Goal: Navigation & Orientation: Find specific page/section

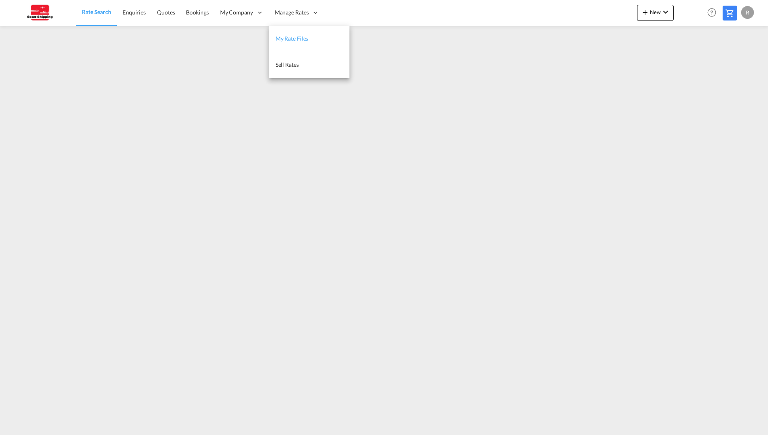
click at [294, 37] on span "My Rate Files" at bounding box center [292, 38] width 33 height 7
click at [97, 13] on span "Rate Search" at bounding box center [96, 12] width 29 height 7
click at [304, 40] on span "My Rate Files" at bounding box center [292, 38] width 33 height 7
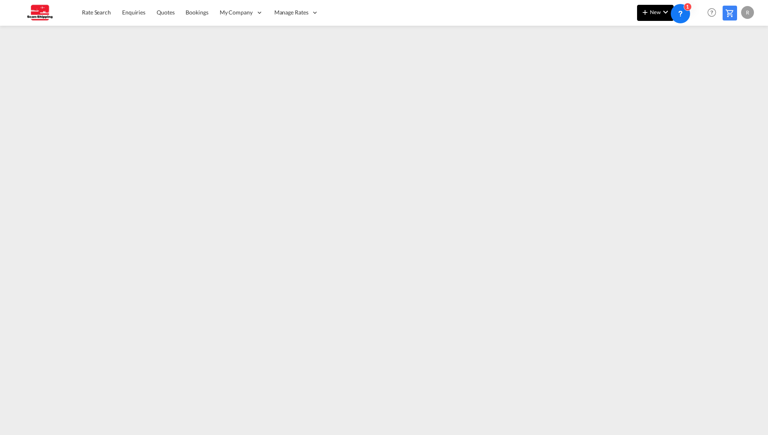
click at [662, 12] on md-icon "icon-chevron-down" at bounding box center [666, 12] width 10 height 10
click at [663, 12] on md-backdrop at bounding box center [384, 217] width 768 height 435
click at [594, 10] on div "Rate Search Enquiries Quotes Bookings My Company Settings Company Information" at bounding box center [384, 12] width 744 height 25
click at [678, 10] on icon at bounding box center [680, 14] width 8 height 8
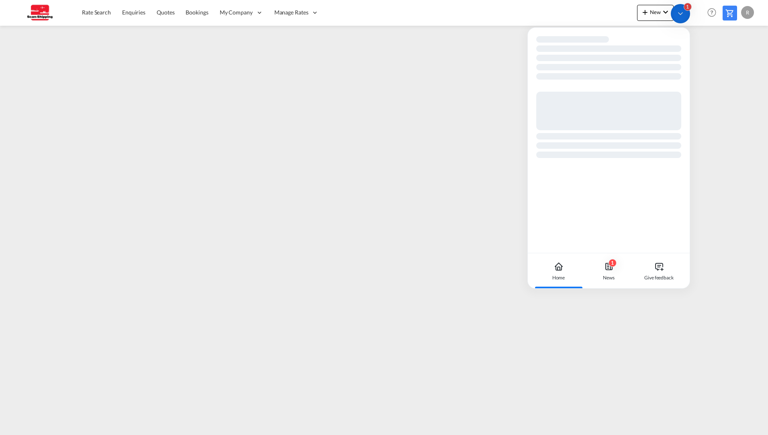
click at [680, 16] on icon at bounding box center [680, 14] width 8 height 8
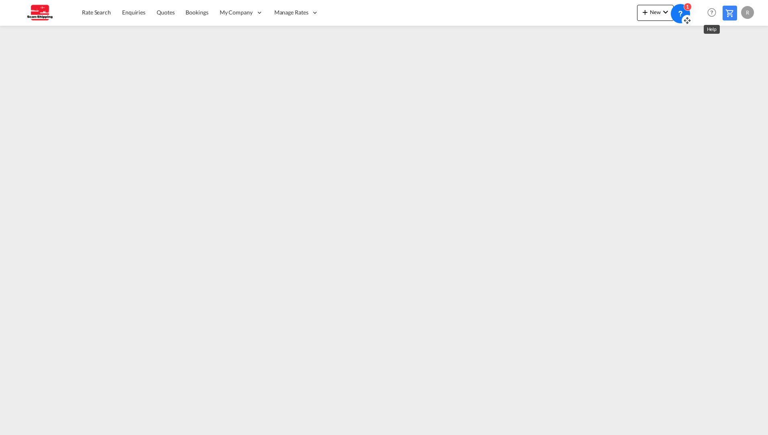
click at [712, 12] on md-icon "Help" at bounding box center [712, 13] width 14 height 14
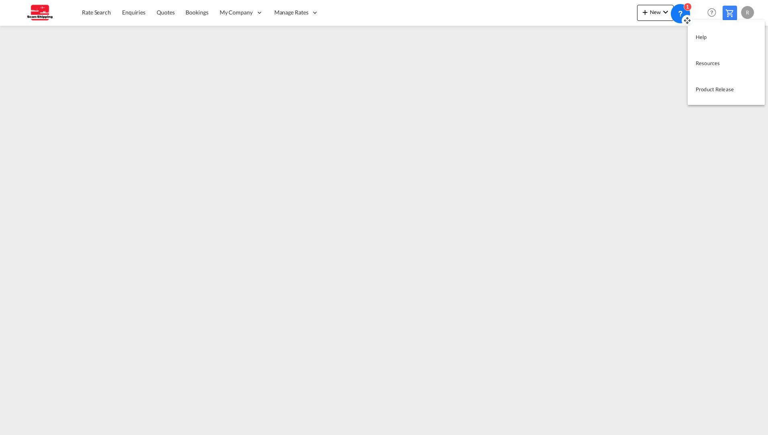
click at [712, 15] on md-backdrop at bounding box center [384, 217] width 768 height 435
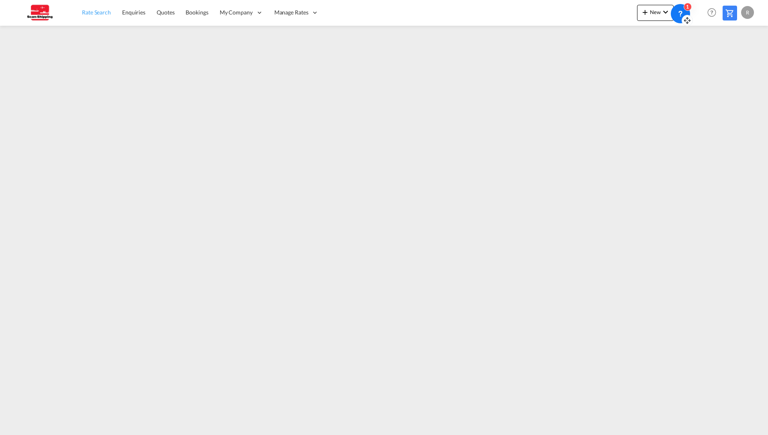
click at [102, 12] on span "Rate Search" at bounding box center [96, 12] width 29 height 7
